Goal: Check status: Check status

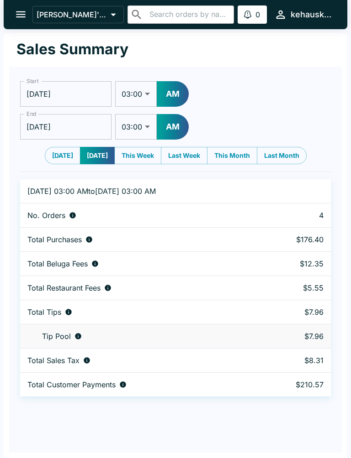
select select "03:00"
click at [52, 160] on button "[DATE]" at bounding box center [63, 155] width 36 height 17
type input "[DATE]"
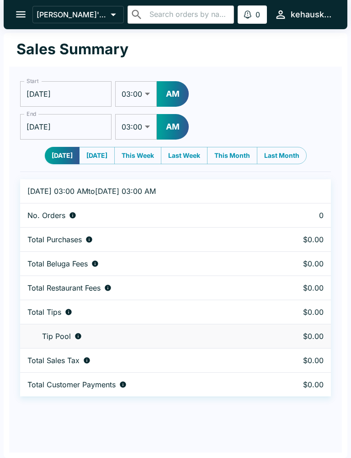
click at [94, 156] on button "[DATE]" at bounding box center [97, 155] width 36 height 17
type input "[DATE]"
click at [128, 154] on button "This Week" at bounding box center [137, 155] width 47 height 17
type input "[DATE]"
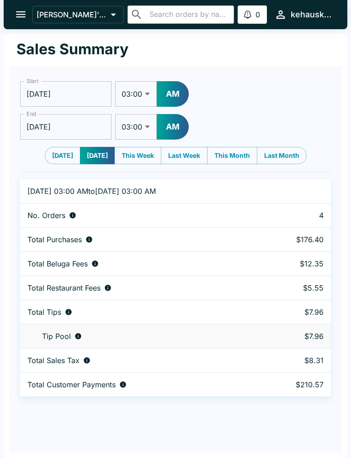
type input "[DATE]"
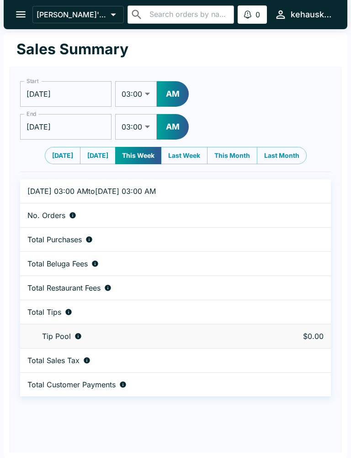
click at [187, 154] on button "Last Week" at bounding box center [184, 155] width 47 height 17
type input "[DATE]"
click at [128, 152] on button "This Week" at bounding box center [138, 155] width 47 height 17
type input "[DATE]"
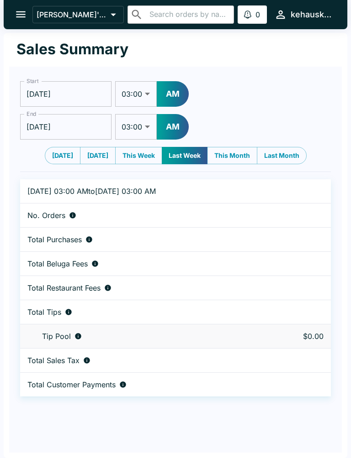
type input "[DATE]"
click at [177, 153] on button "Last Week" at bounding box center [184, 155] width 47 height 17
type input "[DATE]"
click at [225, 158] on button "This Month" at bounding box center [232, 155] width 50 height 17
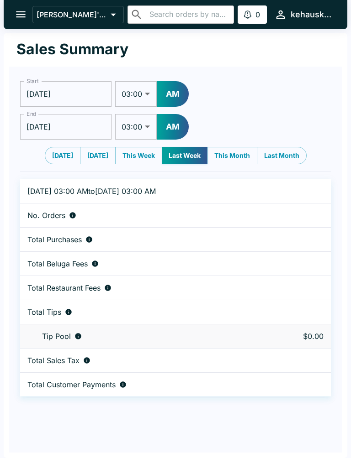
type input "[DATE]"
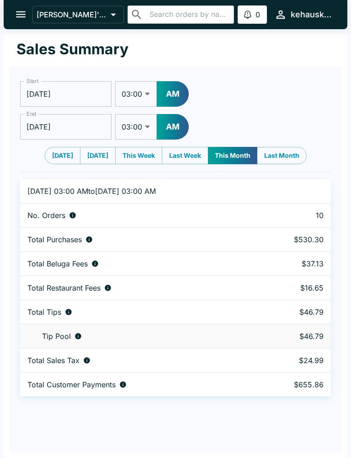
click at [171, 157] on button "Last Week" at bounding box center [185, 155] width 47 height 17
type input "[DATE]"
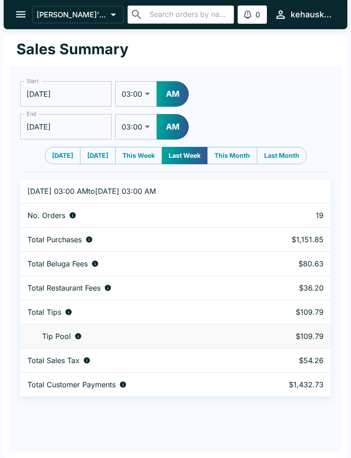
click at [96, 154] on button "[DATE]" at bounding box center [98, 155] width 36 height 17
type input "[DATE]"
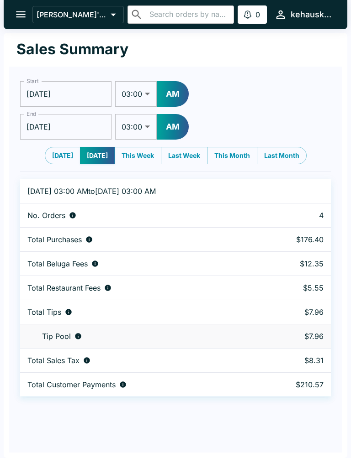
click at [148, 154] on button "This Week" at bounding box center [137, 155] width 47 height 17
type input "[DATE]"
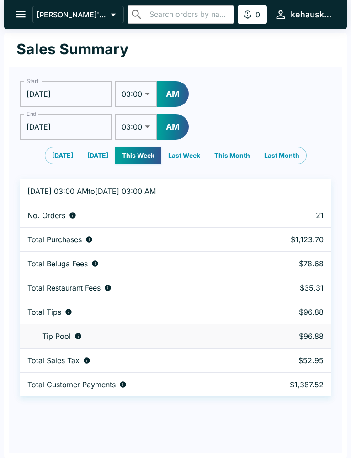
click at [60, 157] on button "[DATE]" at bounding box center [63, 155] width 36 height 17
type input "[DATE]"
